Goal: Transaction & Acquisition: Subscribe to service/newsletter

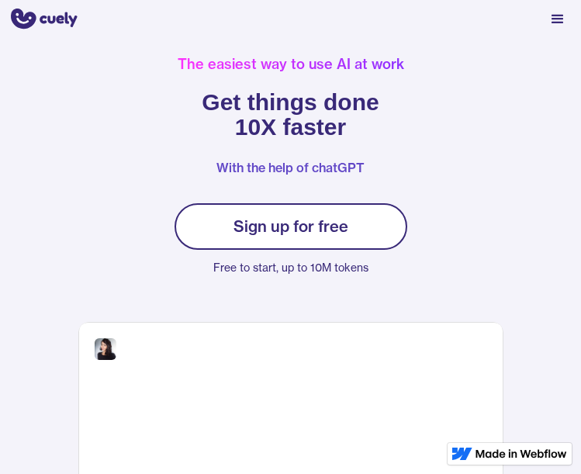
click at [288, 233] on div "Sign up for free" at bounding box center [290, 226] width 115 height 19
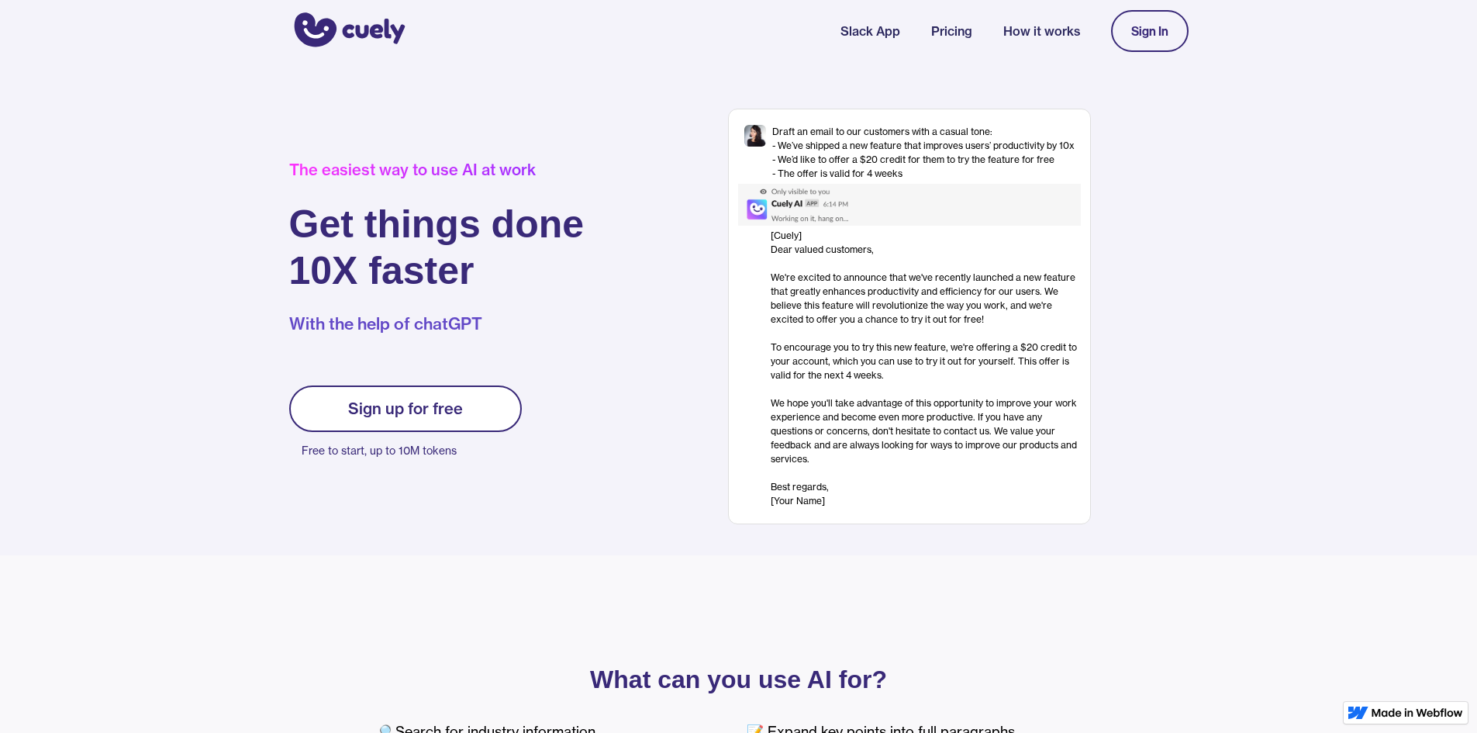
click at [418, 416] on div "Sign up for free" at bounding box center [405, 408] width 115 height 19
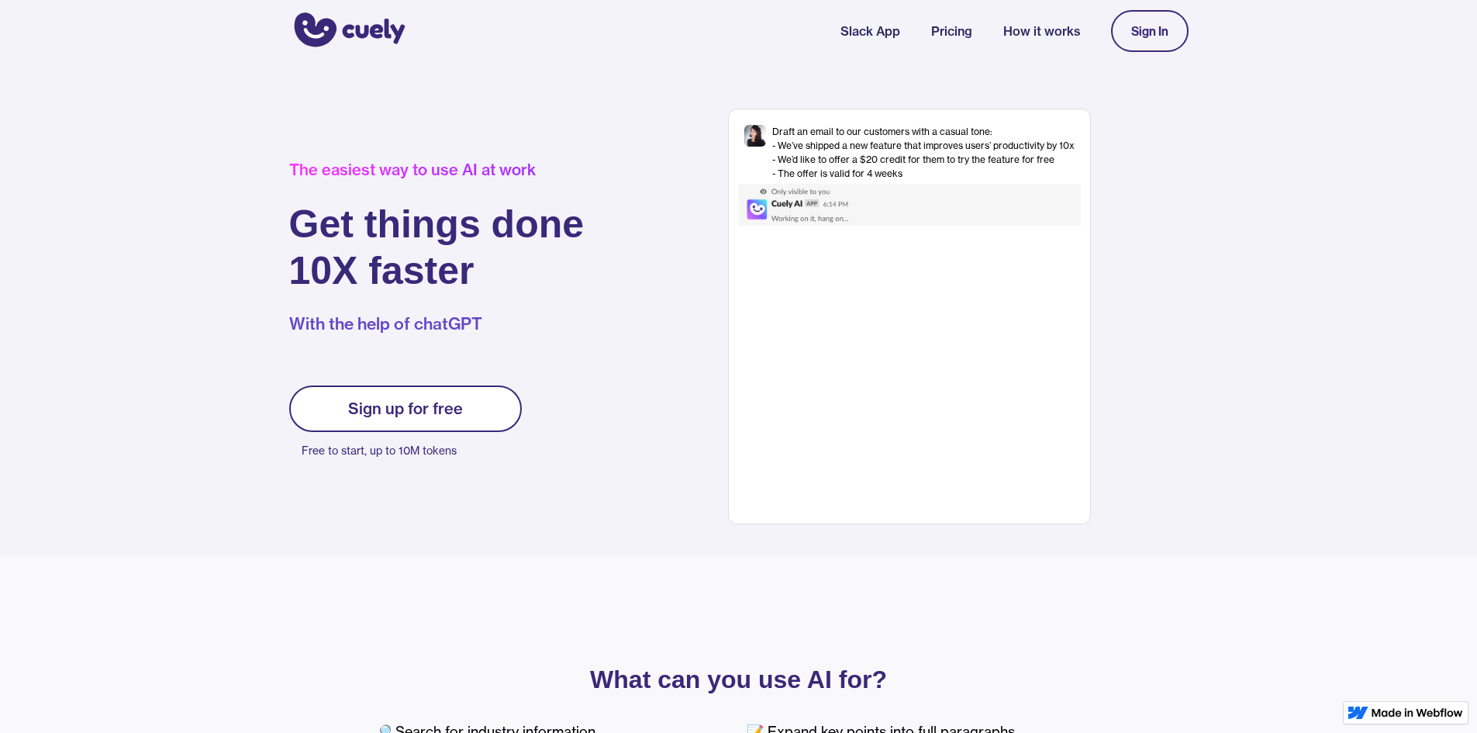
click at [949, 237] on div "[Cuely] Dear valued customers, ‍ We're excited to announce that we've recently …" at bounding box center [926, 368] width 310 height 279
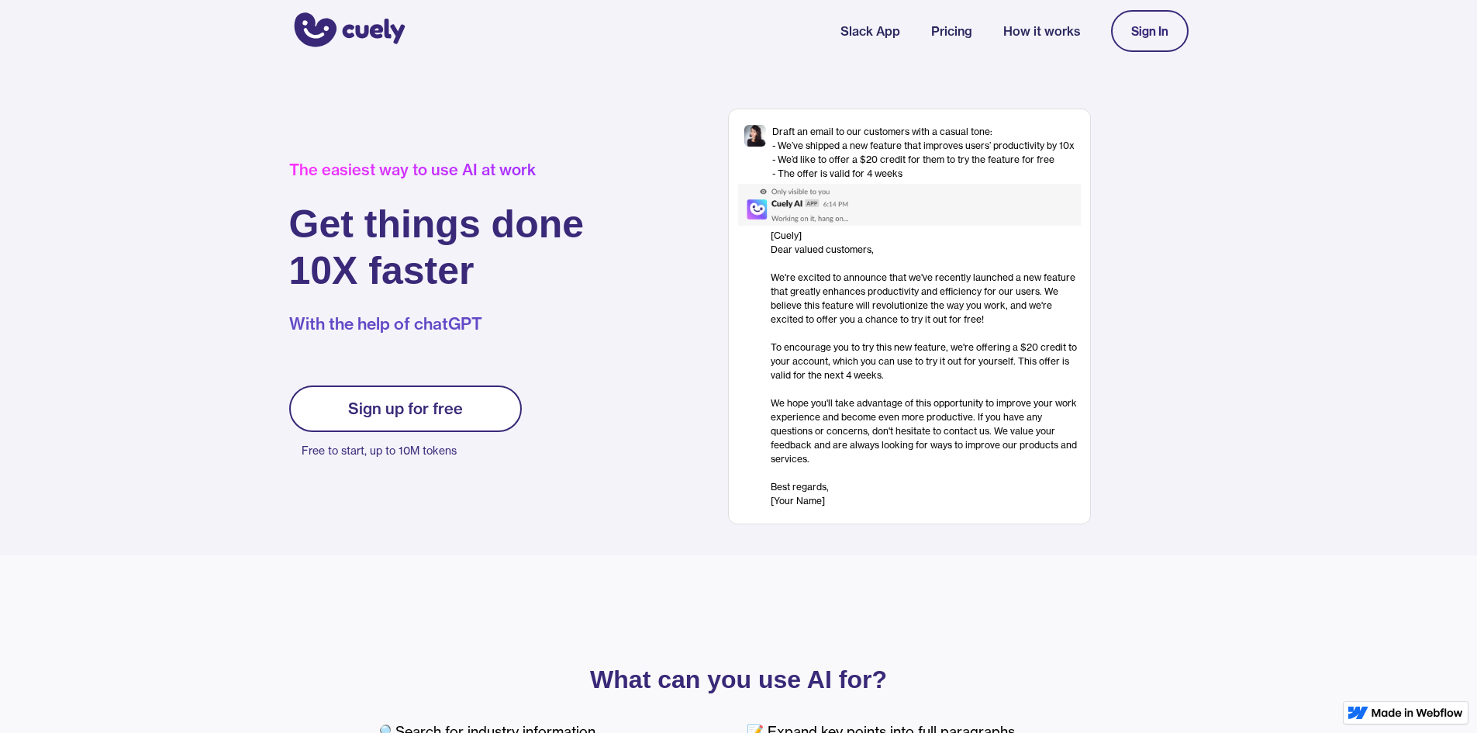
click at [1138, 31] on div "Sign In" at bounding box center [1150, 31] width 37 height 14
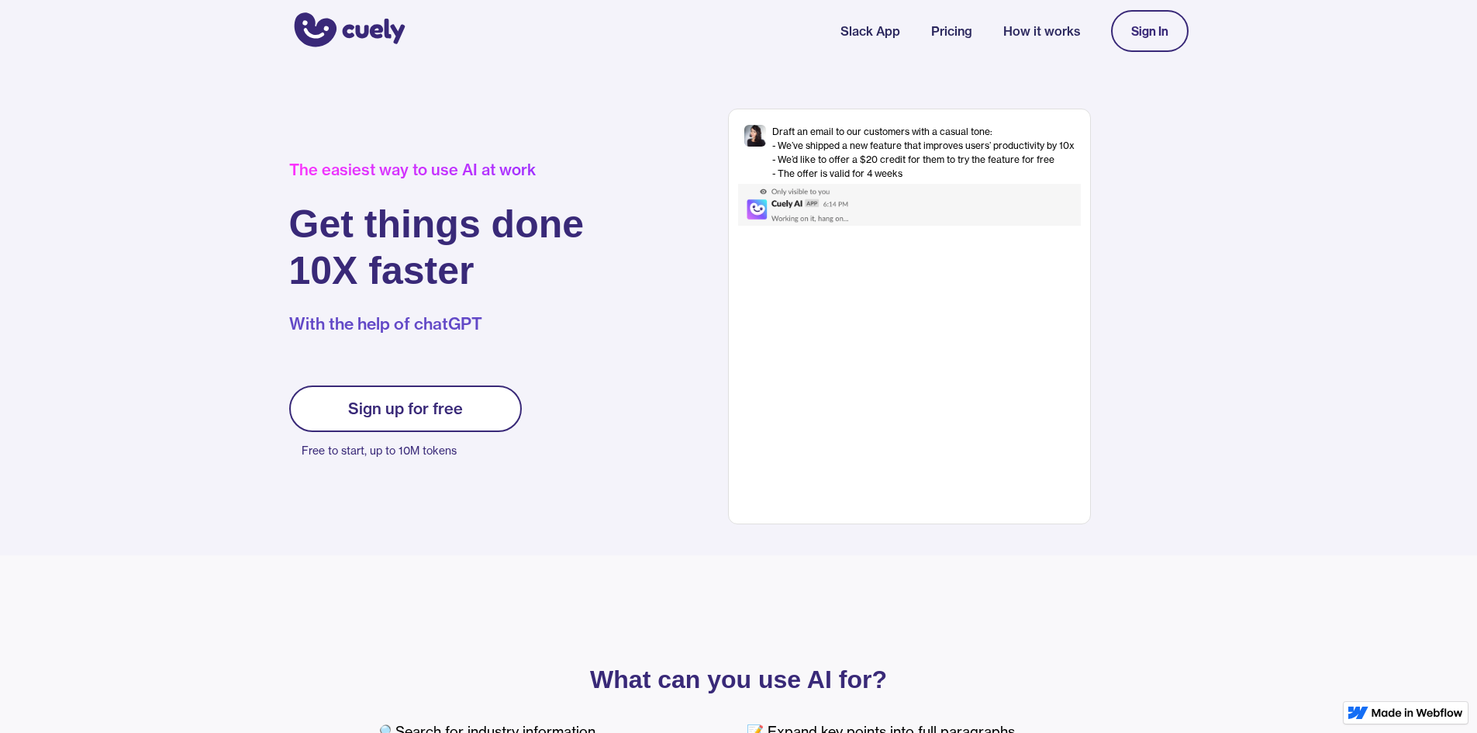
click at [876, 29] on link "Slack App" at bounding box center [871, 31] width 60 height 19
click at [392, 448] on p "Free to start, up to 10M tokens" at bounding box center [412, 451] width 220 height 22
